Goal: Task Accomplishment & Management: Manage account settings

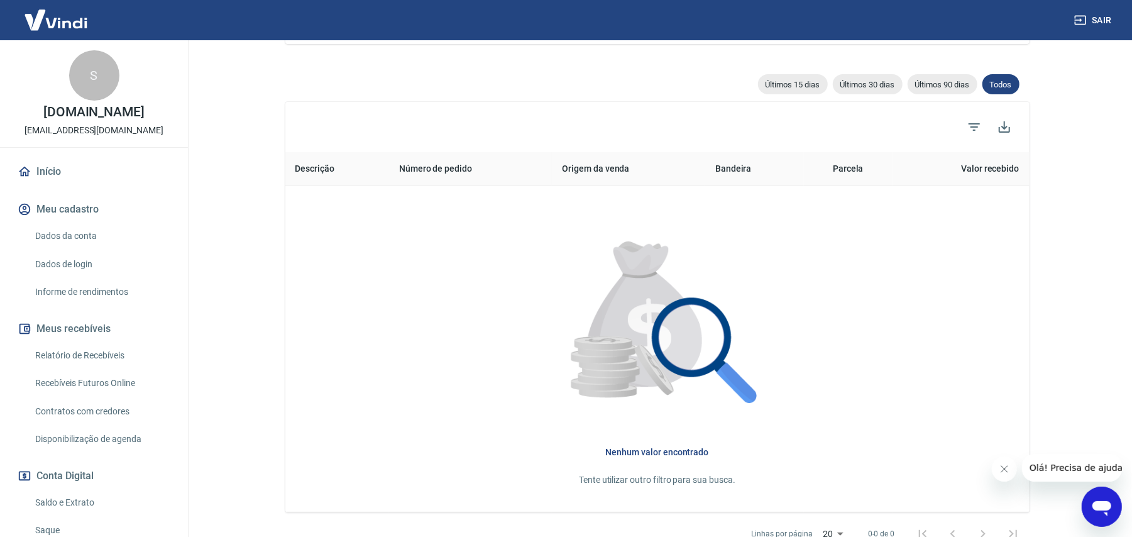
scroll to position [307, 0]
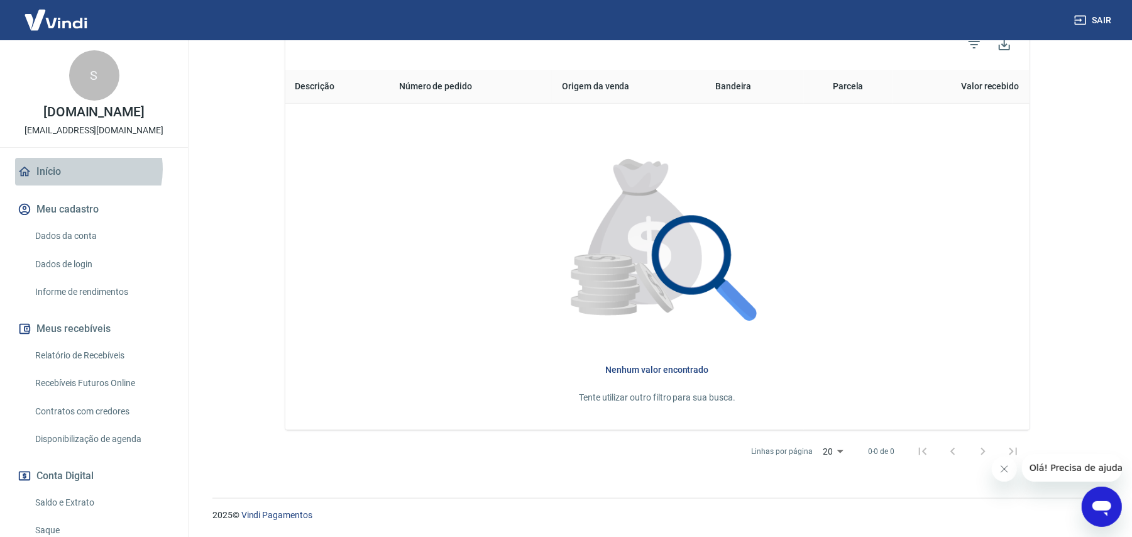
click at [79, 169] on link "Início" at bounding box center [94, 172] width 158 height 28
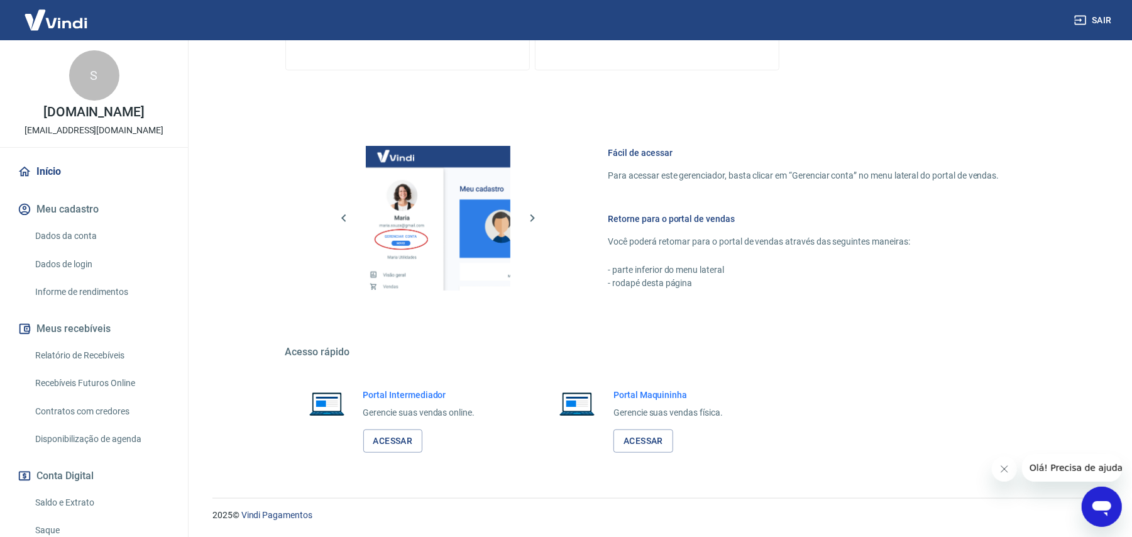
scroll to position [443, 0]
click at [405, 446] on link "Acessar" at bounding box center [393, 440] width 60 height 23
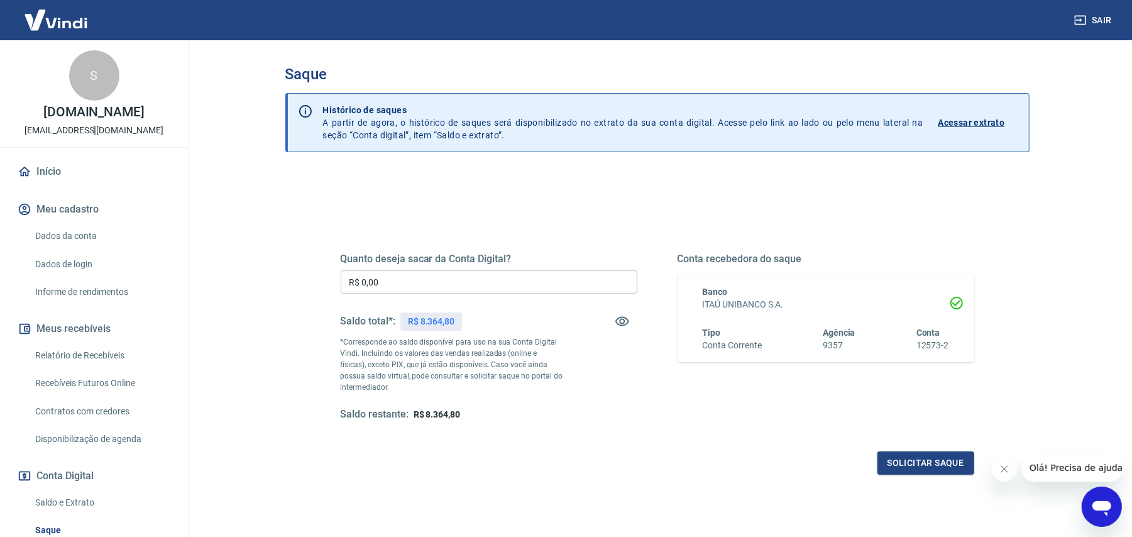
click at [527, 287] on input "R$ 0,00" at bounding box center [489, 281] width 297 height 23
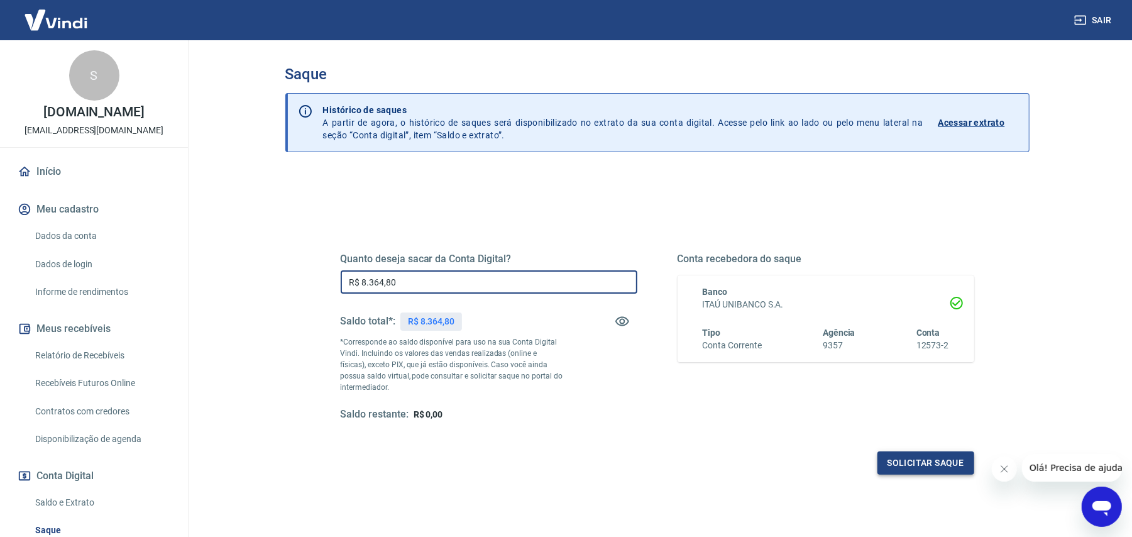
type input "R$ 8.364,80"
click at [928, 456] on button "Solicitar saque" at bounding box center [926, 462] width 97 height 23
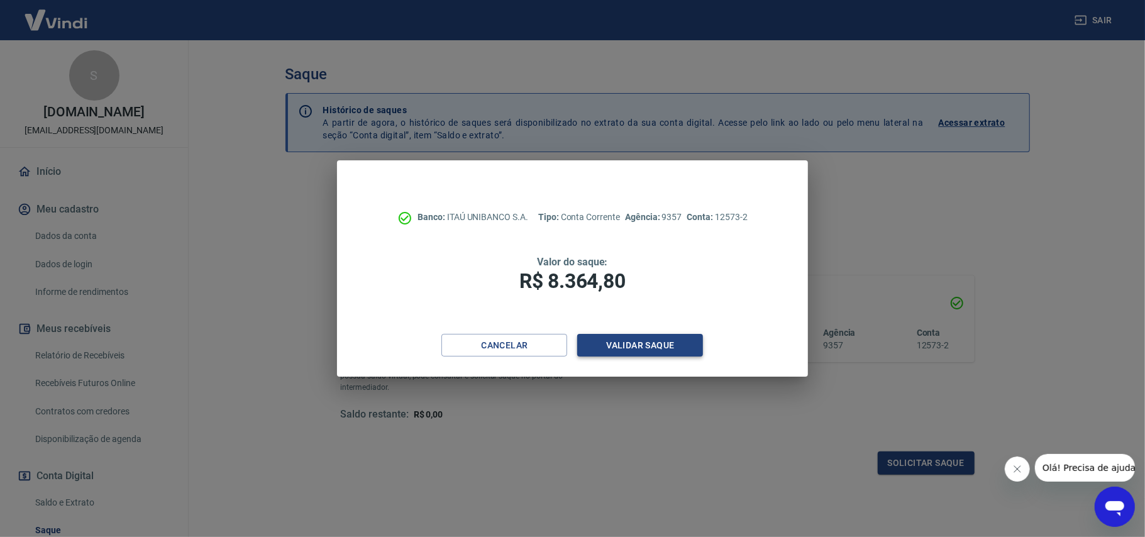
click at [614, 343] on button "Validar saque" at bounding box center [640, 345] width 126 height 23
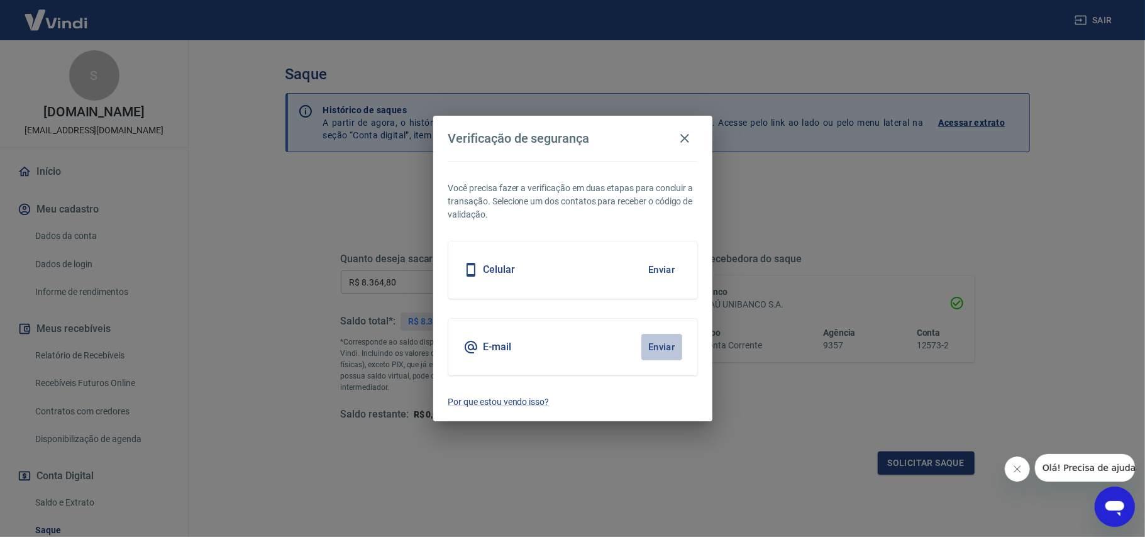
click at [659, 345] on button "Enviar" at bounding box center [661, 347] width 41 height 26
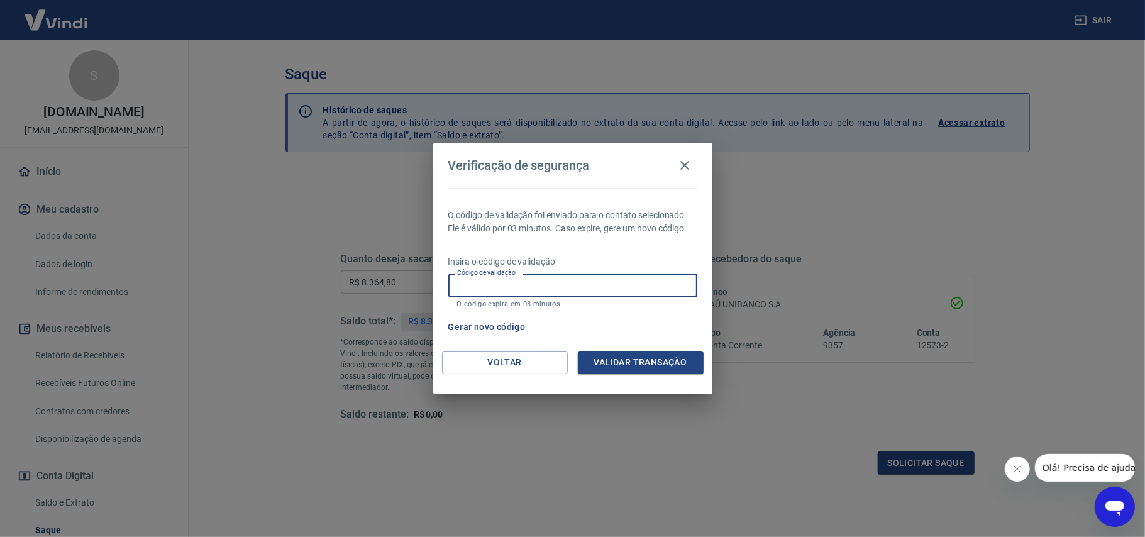
click at [484, 288] on input "Código de validação" at bounding box center [572, 284] width 249 height 23
type input "620016"
click at [612, 357] on button "Validar transação" at bounding box center [641, 362] width 126 height 23
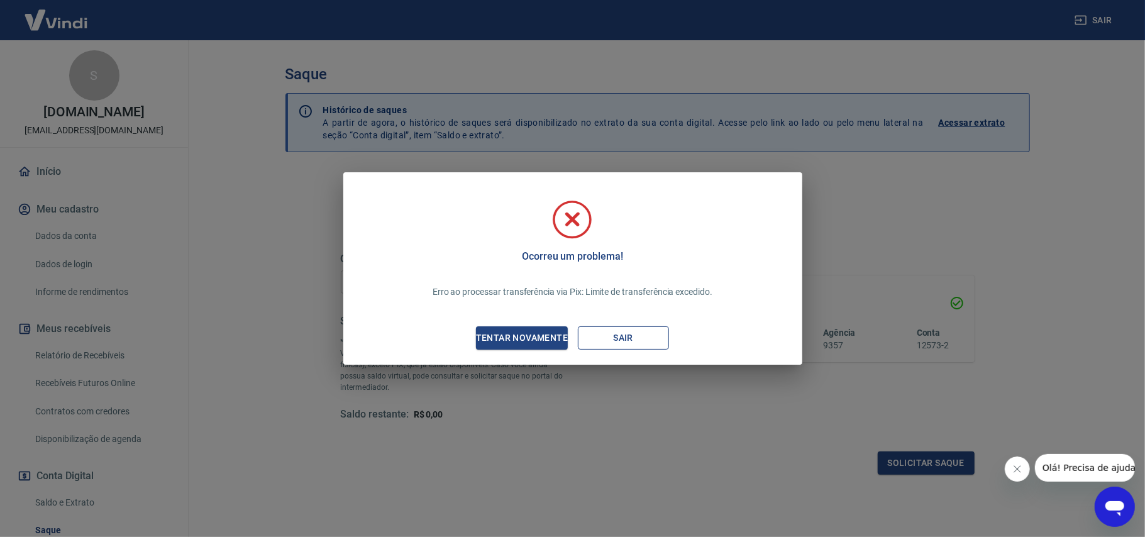
click at [630, 335] on button "Sair" at bounding box center [623, 337] width 91 height 23
